Goal: Find specific page/section: Find specific page/section

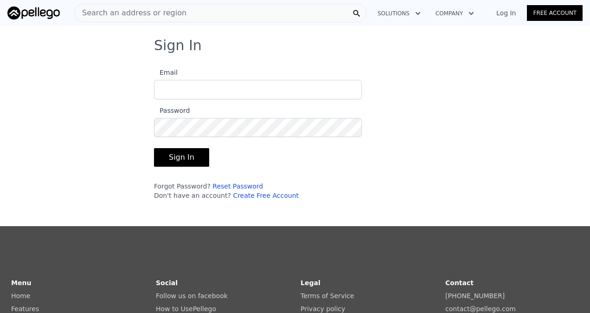
type input "[EMAIL_ADDRESS][DOMAIN_NAME]"
click at [182, 161] on button "Sign In" at bounding box center [181, 157] width 55 height 19
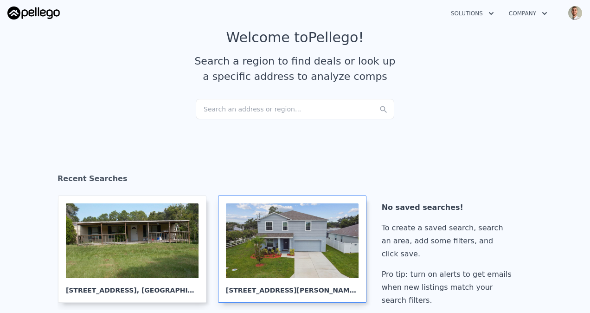
scroll to position [31, 0]
click at [298, 221] on div at bounding box center [292, 240] width 133 height 75
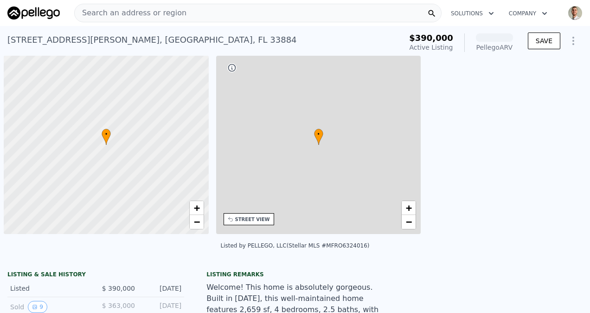
scroll to position [0, 4]
